Goal: Ask a question

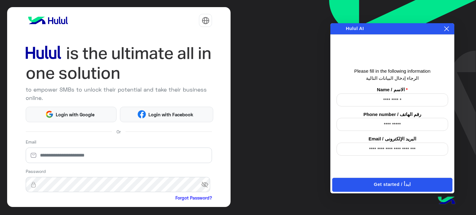
click at [55, 17] on img at bounding box center [48, 20] width 45 height 12
click at [40, 63] on img at bounding box center [119, 63] width 186 height 40
click at [42, 55] on img at bounding box center [119, 63] width 186 height 40
click at [380, 124] on input "**********" at bounding box center [392, 124] width 112 height 13
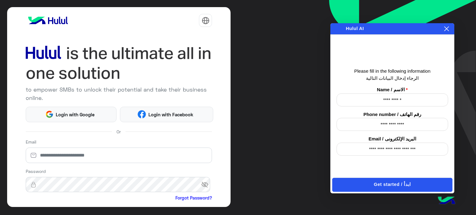
type input "**********"
click at [421, 186] on button "Get started / ابدأ" at bounding box center [392, 185] width 120 height 14
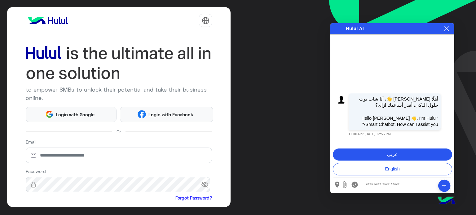
click at [398, 154] on button "عربي" at bounding box center [392, 155] width 119 height 12
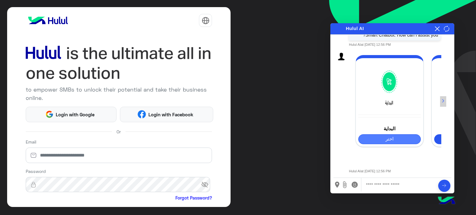
click at [381, 142] on button "اختر" at bounding box center [389, 139] width 63 height 10
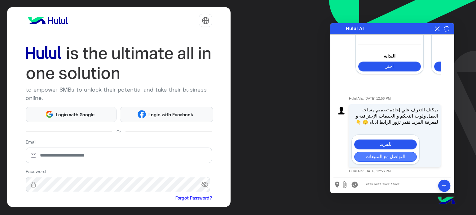
click at [391, 157] on button "التواصل مع المبيعات" at bounding box center [385, 157] width 63 height 10
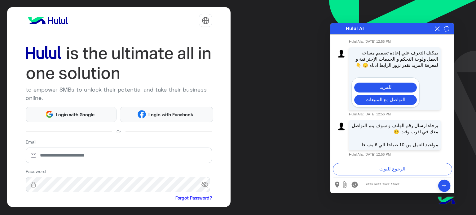
scroll to position [171, 0]
click at [388, 185] on input "text" at bounding box center [399, 185] width 67 height 14
type input "**********"
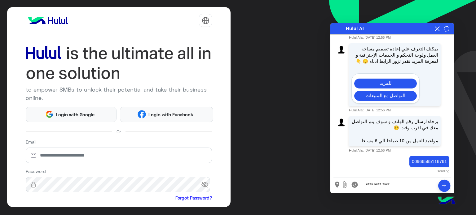
scroll to position [176, 0]
type input "*"
type input "**********"
click at [445, 181] on circle "Send" at bounding box center [446, 186] width 12 height 12
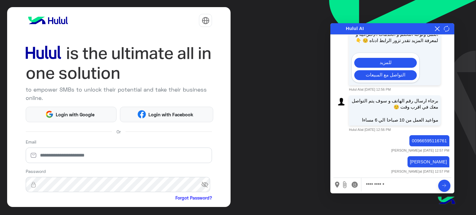
drag, startPoint x: 437, startPoint y: 32, endPoint x: 431, endPoint y: 30, distance: 6.1
click at [437, 32] on button at bounding box center [437, 28] width 6 height 7
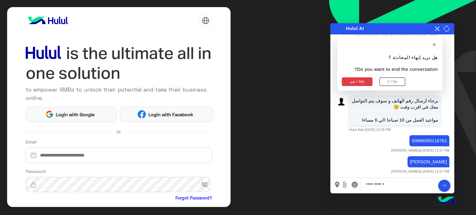
scroll to position [196, 0]
click at [306, 77] on div "to empower SMBs to unlock their potential and take their business online. Login…" at bounding box center [238, 107] width 476 height 215
click at [440, 31] on div "Enabling auto play will automatically play the message, allowing you to hear it…" at bounding box center [441, 28] width 15 height 7
click at [434, 46] on button "×" at bounding box center [390, 45] width 96 height 10
